Goal: Task Accomplishment & Management: Complete application form

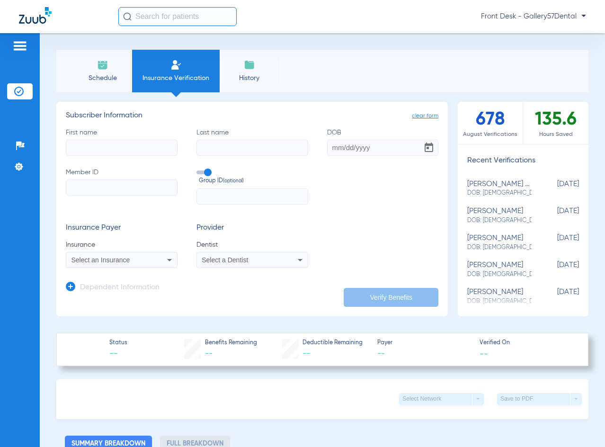
click at [148, 156] on div "First name Last name DOB Member ID Group ID (optional)" at bounding box center [252, 166] width 373 height 77
click at [146, 150] on input "First name" at bounding box center [122, 148] width 112 height 16
paste input "David Felsenthal"
drag, startPoint x: 91, startPoint y: 145, endPoint x: 127, endPoint y: 147, distance: 35.6
click at [127, 147] on input "David Felsenthal" at bounding box center [122, 148] width 112 height 16
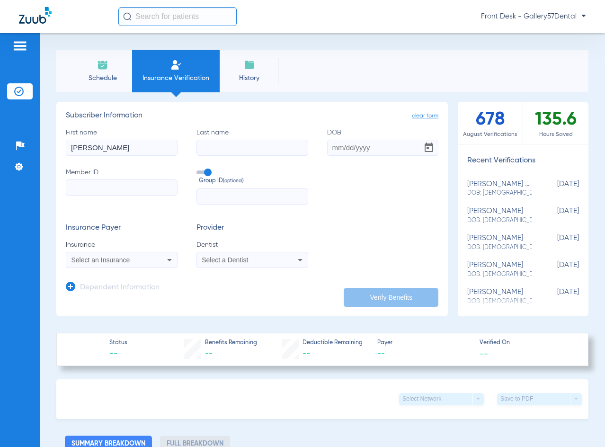
type input "David"
click at [248, 152] on input "Last name" at bounding box center [253, 148] width 112 height 16
paste input "Felsenthal"
type input "Felsenthal"
click at [330, 144] on input "DOB" at bounding box center [383, 148] width 112 height 16
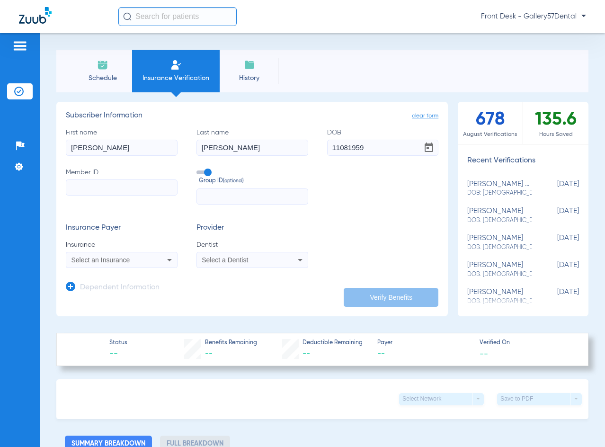
type input "11/08/1959"
click at [122, 199] on label "Member ID" at bounding box center [122, 186] width 112 height 37
click at [122, 196] on input "Member ID" at bounding box center [122, 188] width 112 height 16
click at [108, 184] on input "Member ID Required" at bounding box center [122, 188] width 112 height 16
paste input "553W24038"
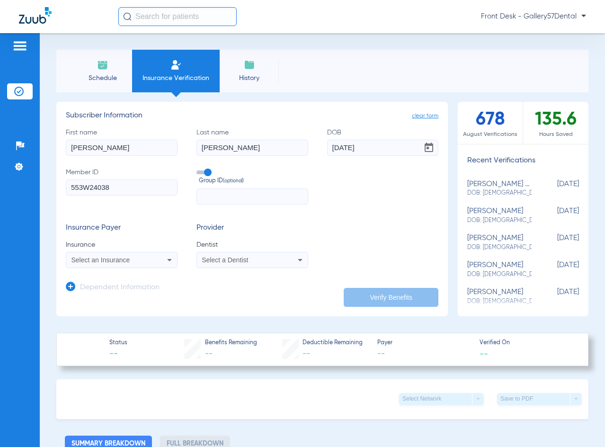
type input "553W24038"
click at [96, 258] on span "Select an Insurance" at bounding box center [101, 260] width 59 height 8
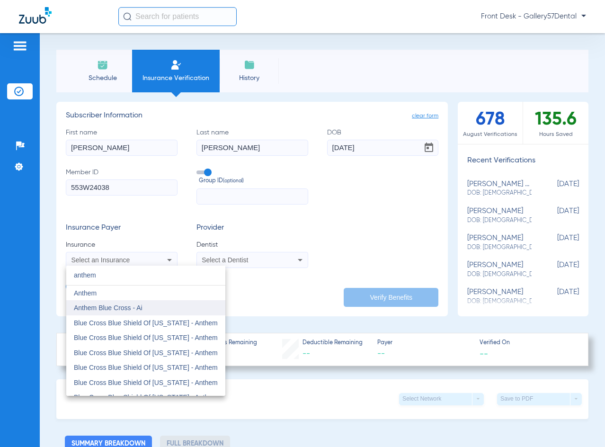
type input "anthem"
click at [98, 305] on span "Anthem Blue Cross - Ai" at bounding box center [108, 308] width 69 height 8
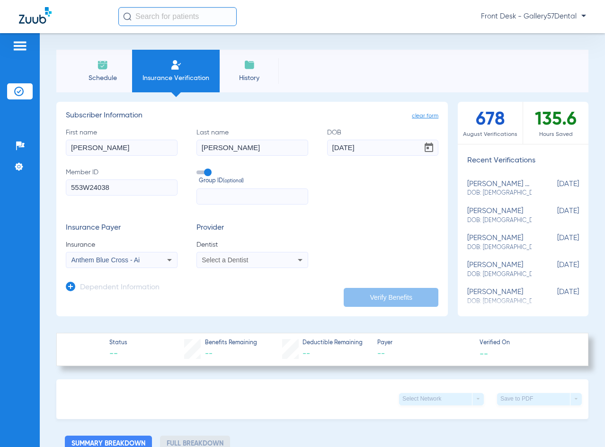
click at [216, 259] on span "Select a Dentist" at bounding box center [225, 260] width 46 height 8
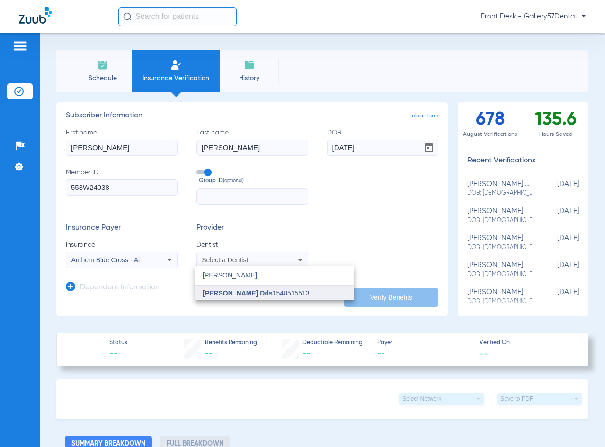
type input "[PERSON_NAME]"
click at [212, 296] on span "[PERSON_NAME] Dds" at bounding box center [238, 293] width 70 height 8
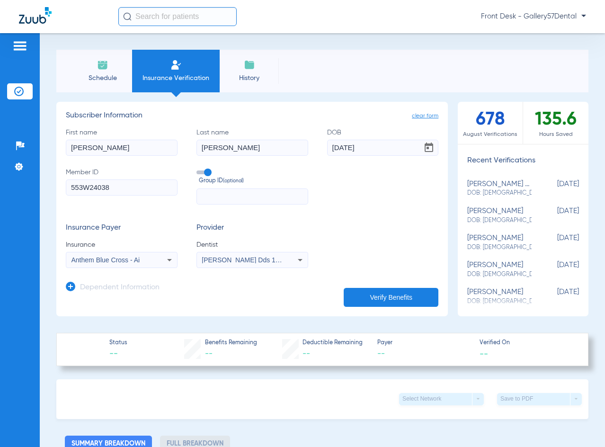
click at [383, 296] on button "Verify Benefits" at bounding box center [391, 297] width 95 height 19
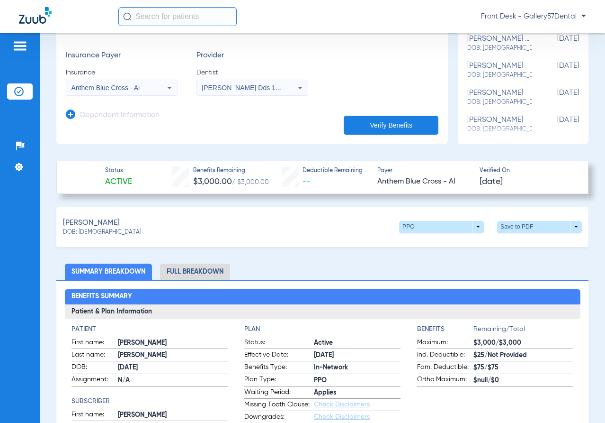
scroll to position [189, 0]
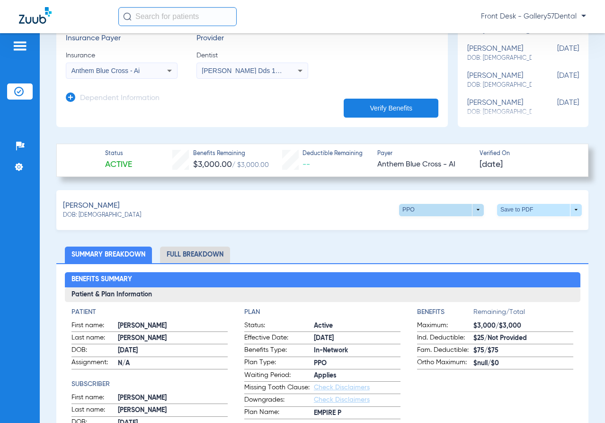
click at [404, 204] on span at bounding box center [441, 210] width 85 height 12
click at [420, 229] on span "Out of Network" at bounding box center [422, 227] width 44 height 7
click at [199, 255] on li "Full Breakdown" at bounding box center [195, 254] width 70 height 17
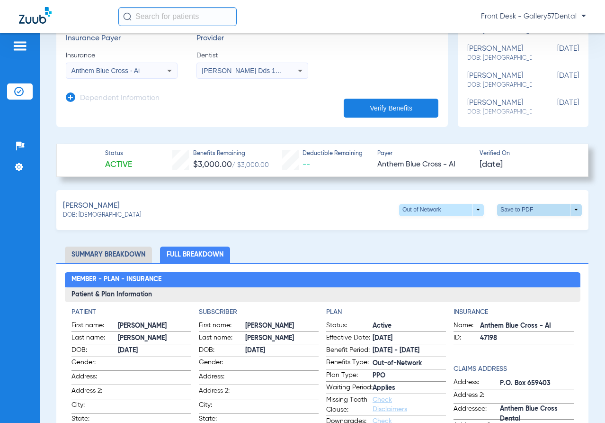
click at [511, 213] on span at bounding box center [539, 210] width 85 height 12
click at [457, 231] on button "insert_drive_file Save to PDF" at bounding box center [452, 227] width 72 height 19
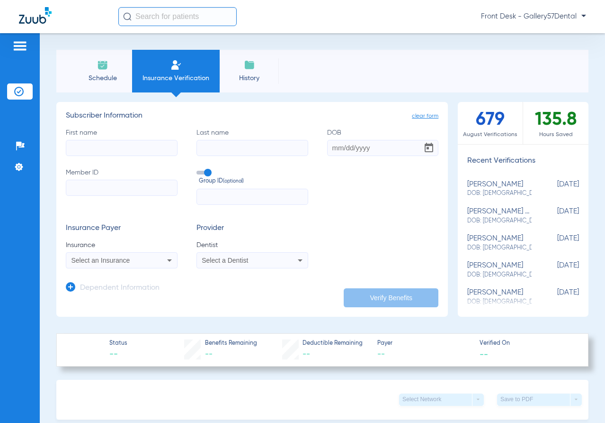
click at [105, 142] on input "First name" at bounding box center [122, 148] width 112 height 16
paste input "[PERSON_NAME]"
drag, startPoint x: 102, startPoint y: 147, endPoint x: 140, endPoint y: 150, distance: 38.5
click at [140, 150] on input "[PERSON_NAME]" at bounding box center [122, 148] width 112 height 16
type input "[PERSON_NAME]"
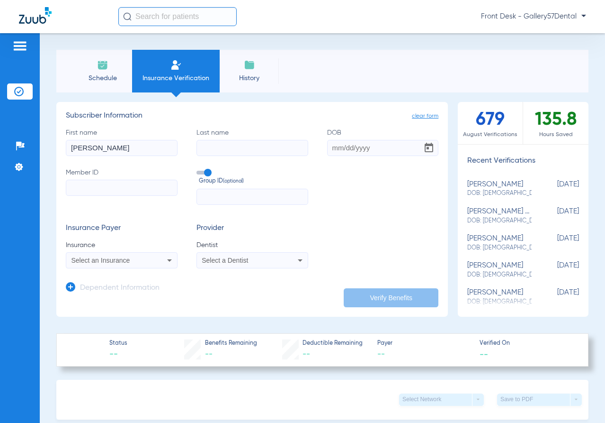
click at [197, 147] on input "Last name" at bounding box center [253, 148] width 112 height 16
paste input "[PERSON_NAME]"
type input "[PERSON_NAME]"
click at [145, 138] on label "First name [PERSON_NAME]" at bounding box center [122, 142] width 112 height 28
click at [145, 140] on input "[PERSON_NAME]" at bounding box center [122, 148] width 112 height 16
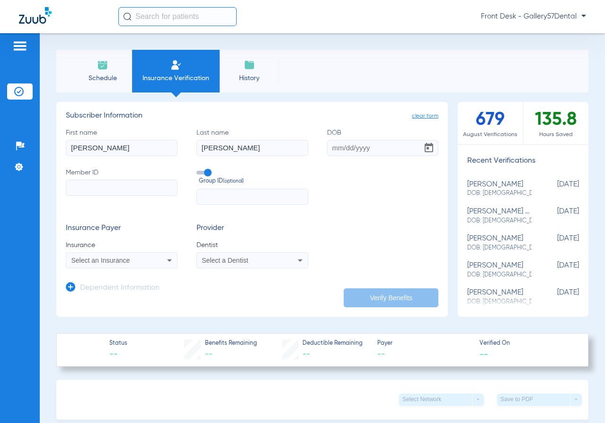
click at [144, 144] on input "[PERSON_NAME]" at bounding box center [122, 148] width 112 height 16
type input "[PERSON_NAME]"
click at [330, 149] on input "DOB" at bounding box center [383, 148] width 112 height 16
type input "[DATE]"
click at [137, 184] on input "Member ID" at bounding box center [122, 188] width 112 height 16
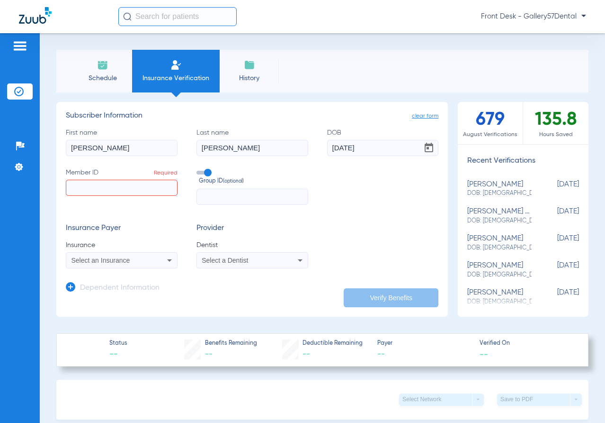
paste input "DUY998937"
type input "DUY998937"
click at [80, 261] on span "Select an Insurance" at bounding box center [101, 260] width 59 height 8
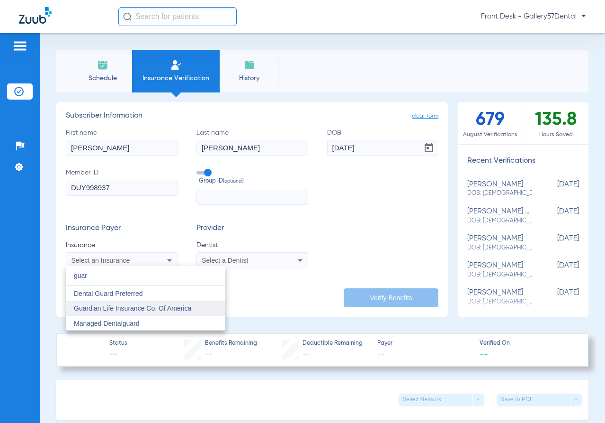
type input "guar"
click at [85, 306] on span "Guardian Life Insurance Co. Of America" at bounding box center [132, 308] width 117 height 8
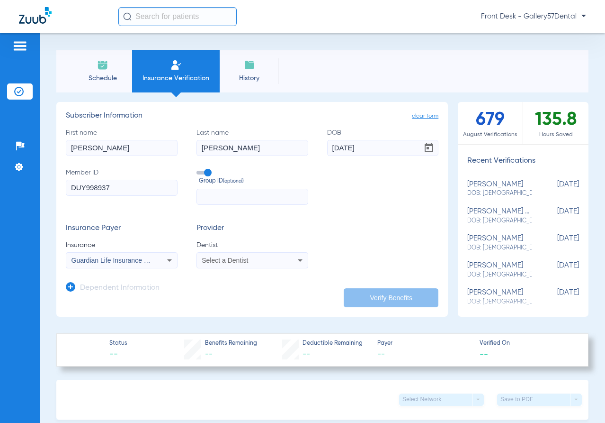
click at [255, 263] on div "Select a Dentist" at bounding box center [242, 260] width 81 height 7
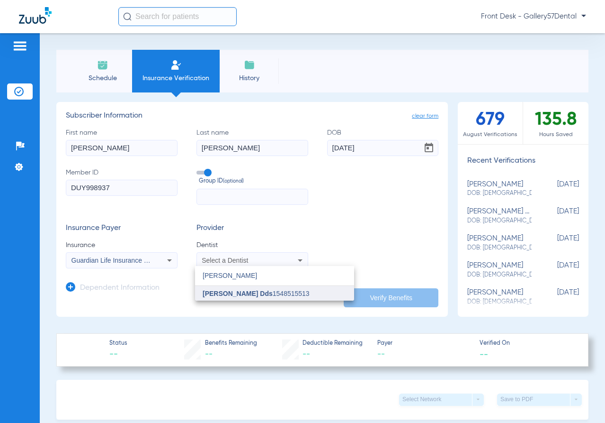
type input "[PERSON_NAME]"
click at [243, 289] on span "[PERSON_NAME] Dds" at bounding box center [238, 293] width 70 height 8
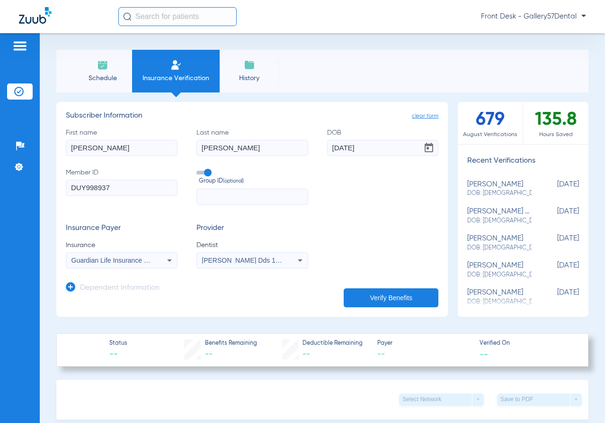
click at [367, 308] on app-manual-verification-form "clear form Subscriber Information First name [PERSON_NAME] Last name [PERSON_NA…" at bounding box center [252, 209] width 392 height 215
click at [367, 301] on button "Verify Benefits" at bounding box center [391, 297] width 95 height 19
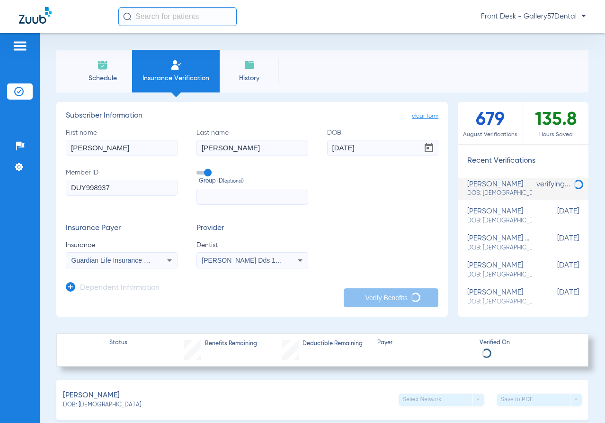
scroll to position [142, 0]
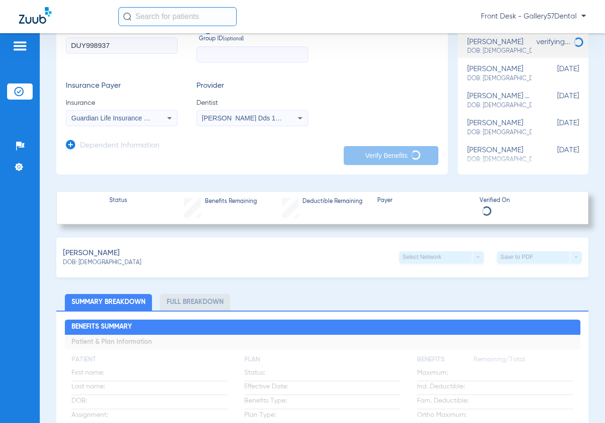
click at [356, 81] on div "Insurance Payer Insurance Guardian Life Insurance Co. Of America Provider Denti…" at bounding box center [252, 103] width 373 height 45
click at [378, 77] on form "First name [PERSON_NAME] Last name [PERSON_NAME] DOB [DEMOGRAPHIC_DATA] Member …" at bounding box center [252, 56] width 373 height 140
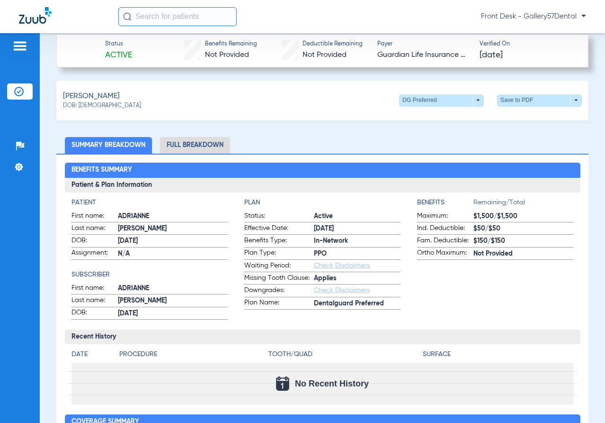
scroll to position [284, 0]
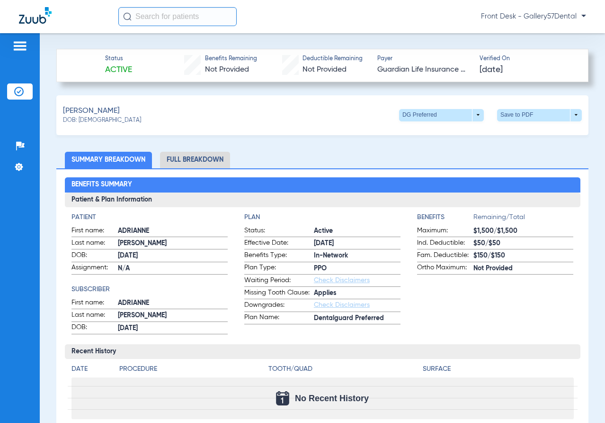
click at [191, 159] on li "Full Breakdown" at bounding box center [195, 160] width 70 height 17
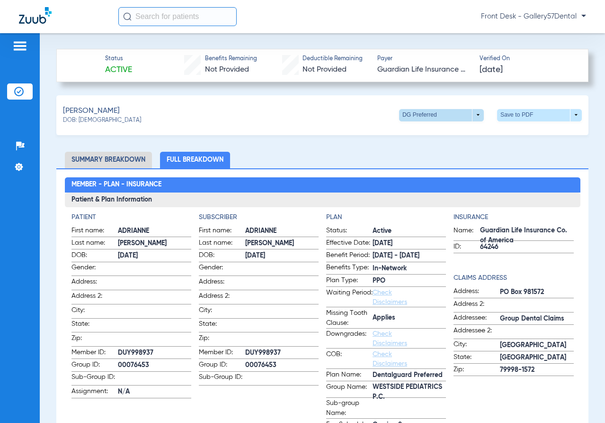
click at [459, 113] on span at bounding box center [441, 115] width 85 height 12
click at [417, 153] on span "Out of Network" at bounding box center [422, 151] width 44 height 7
click at [501, 115] on span at bounding box center [539, 115] width 85 height 12
click at [475, 134] on span "Save to PDF" at bounding box center [461, 132] width 37 height 7
drag, startPoint x: 117, startPoint y: 359, endPoint x: 153, endPoint y: 359, distance: 35.1
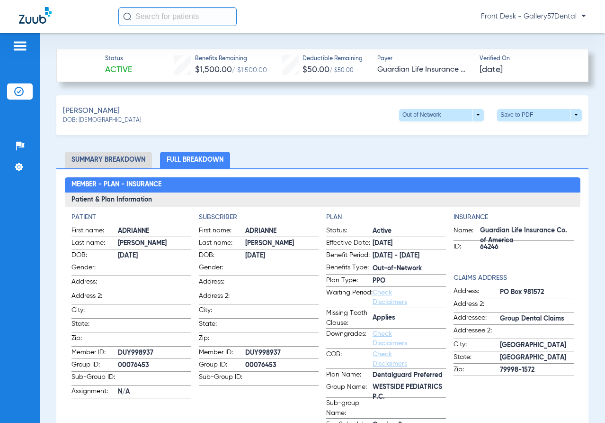
click at [153, 360] on span "00076453" at bounding box center [154, 365] width 73 height 10
copy span "00076453"
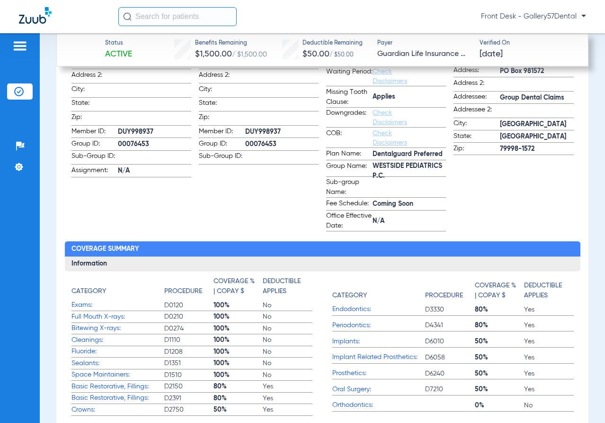
scroll to position [426, 0]
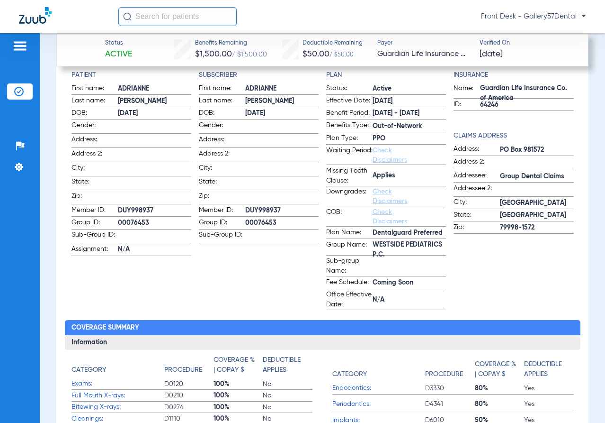
drag, startPoint x: 117, startPoint y: 206, endPoint x: 152, endPoint y: 207, distance: 34.6
click at [152, 207] on span "DUY998937" at bounding box center [154, 211] width 73 height 10
copy span "DUY998937"
